Goal: Information Seeking & Learning: Learn about a topic

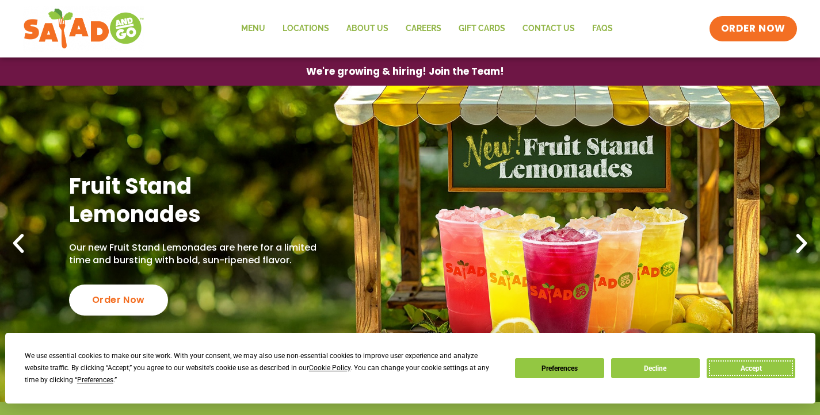
click at [765, 374] on button "Accept" at bounding box center [751, 369] width 89 height 20
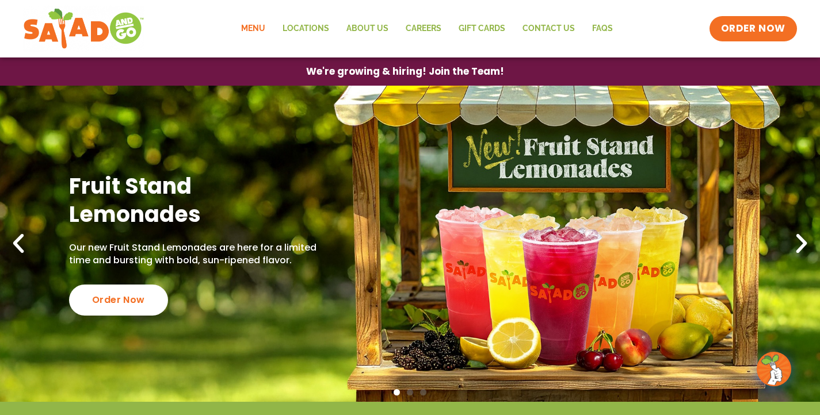
click at [250, 32] on link "Menu" at bounding box center [252, 29] width 41 height 26
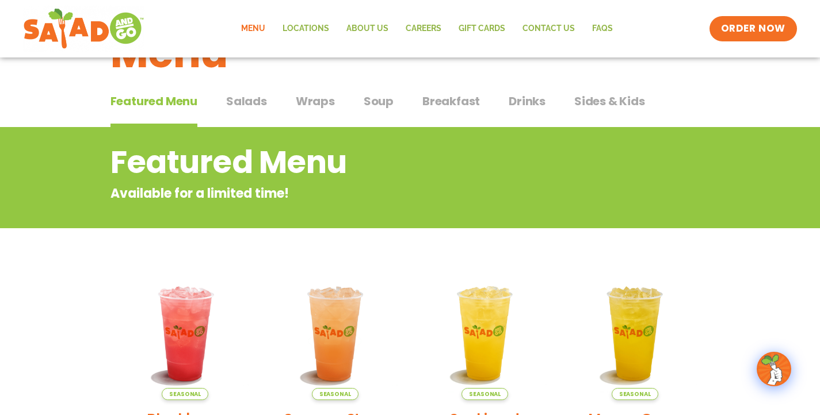
scroll to position [96, 0]
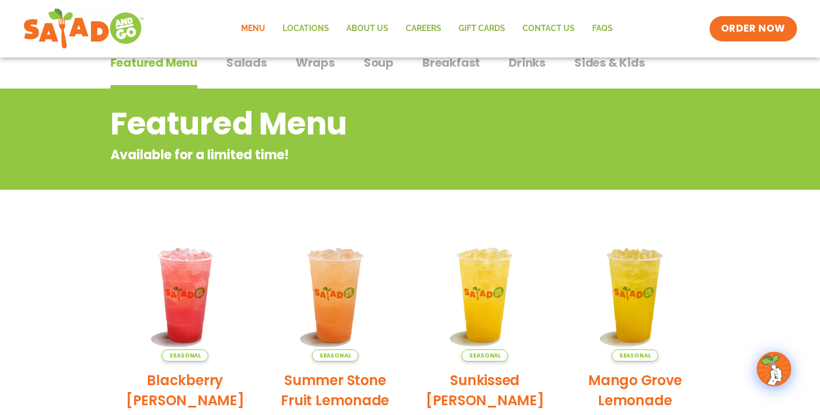
click at [251, 70] on span "Salads" at bounding box center [246, 62] width 41 height 17
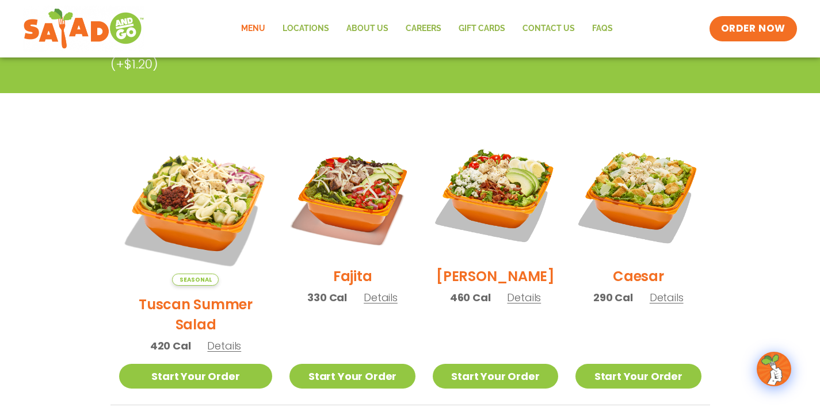
scroll to position [253, 0]
